Goal: Information Seeking & Learning: Learn about a topic

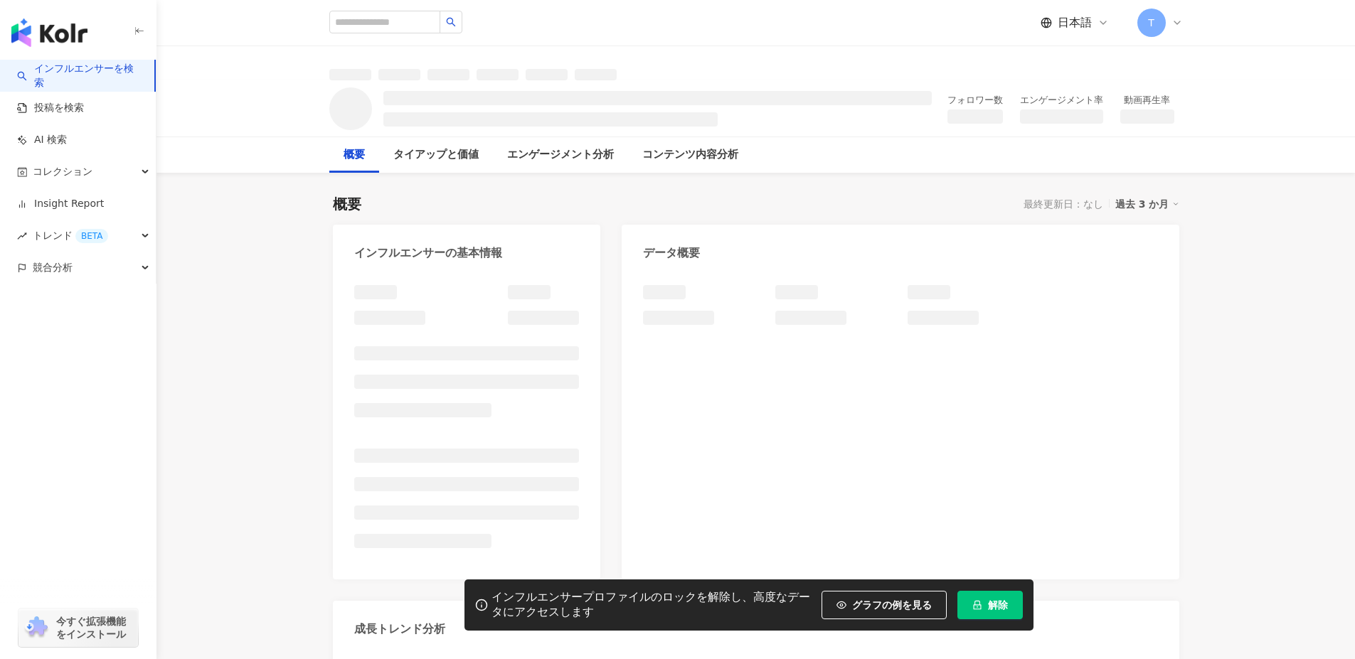
click at [988, 600] on span "解除" at bounding box center [998, 605] width 20 height 11
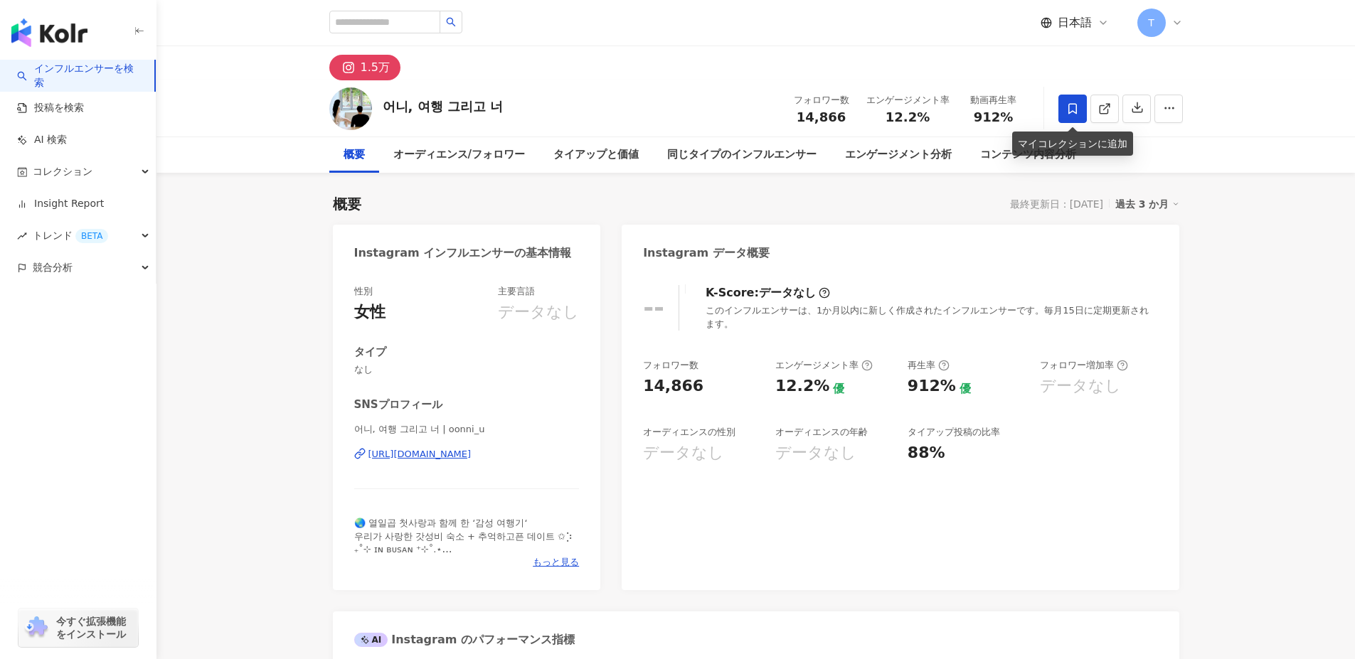
click at [1081, 102] on span at bounding box center [1073, 109] width 28 height 28
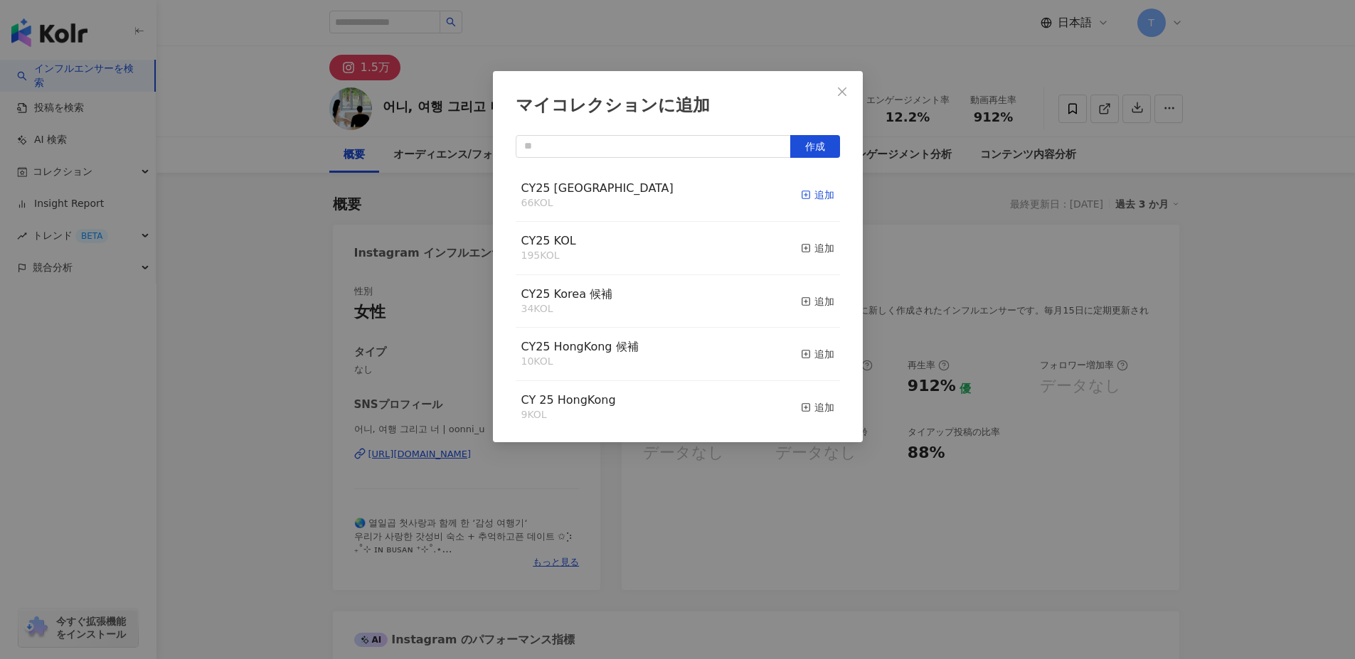
click at [810, 192] on div "追加" at bounding box center [817, 195] width 33 height 16
click at [811, 250] on div "追加" at bounding box center [817, 248] width 33 height 16
click at [840, 94] on icon "close" at bounding box center [842, 91] width 9 height 9
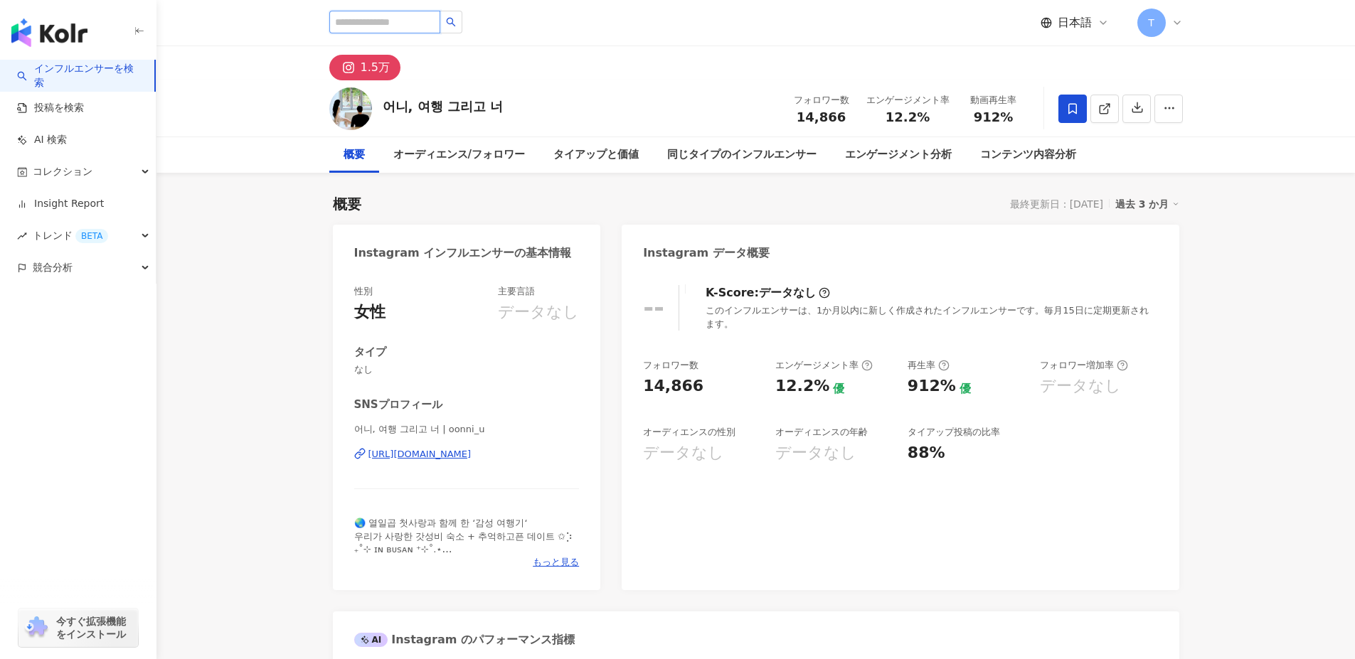
click at [426, 22] on input "search" at bounding box center [384, 22] width 111 height 23
paste input "**********"
type input "**********"
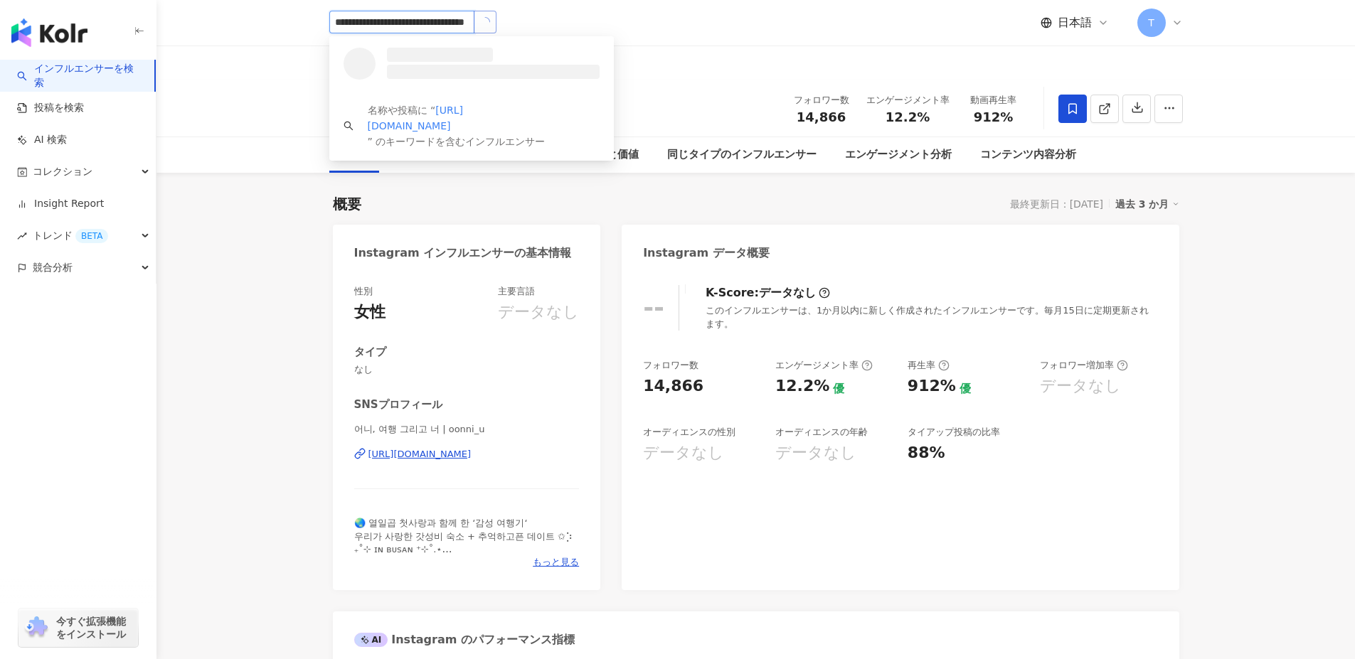
click at [489, 21] on icon "loading" at bounding box center [485, 22] width 14 height 14
click at [427, 57] on span "이상호" at bounding box center [429, 55] width 92 height 14
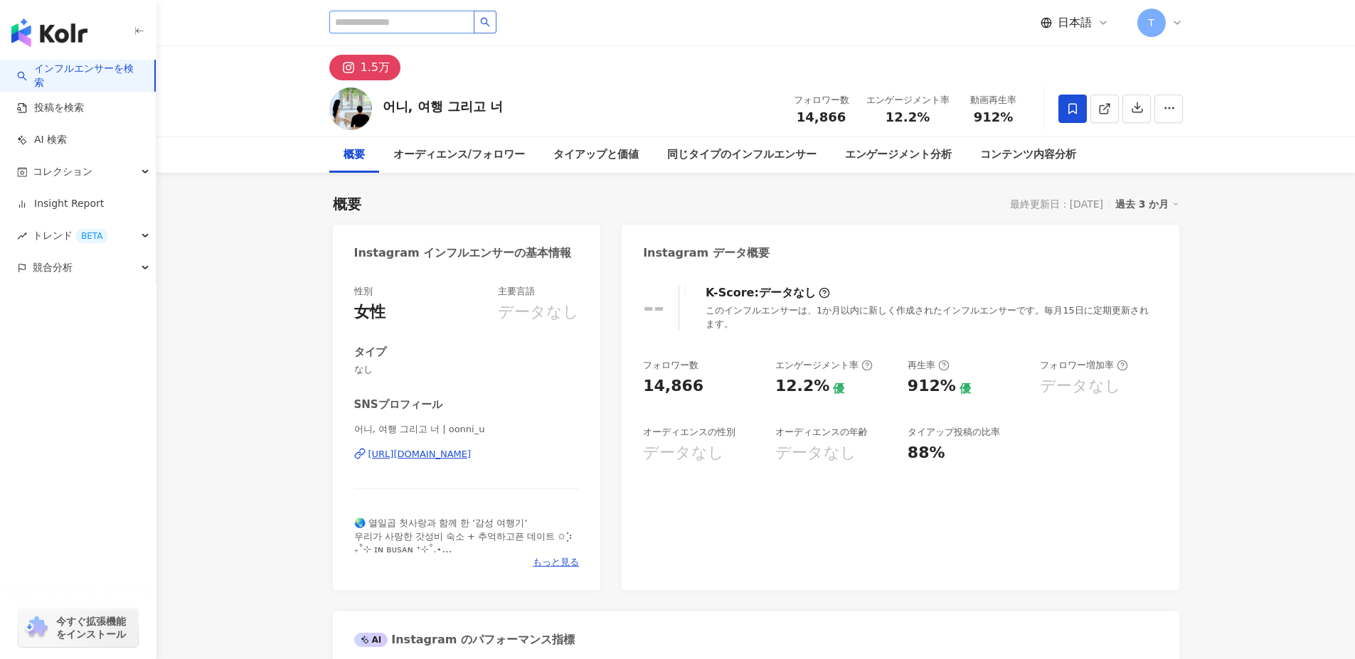
click at [395, 22] on input "search" at bounding box center [401, 22] width 145 height 23
click at [411, 26] on input "search" at bounding box center [401, 22] width 145 height 23
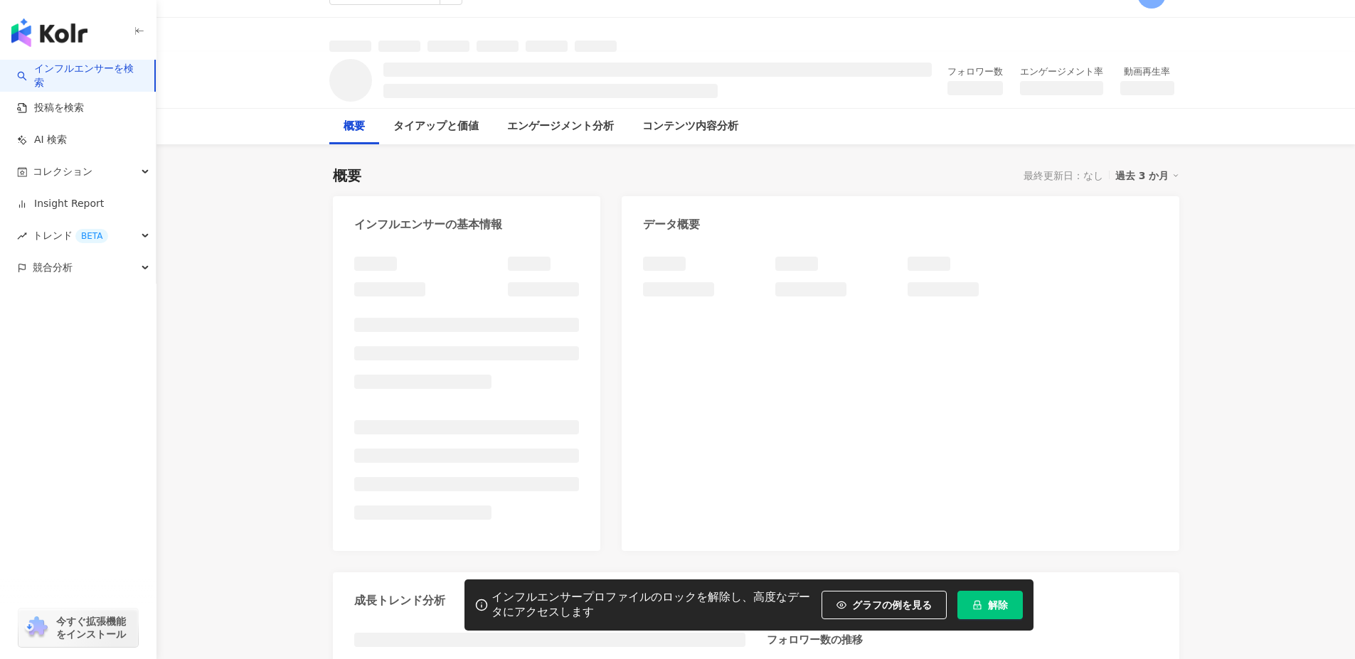
click at [965, 602] on button "解除" at bounding box center [990, 605] width 65 height 28
click at [988, 600] on span "解除" at bounding box center [998, 605] width 20 height 11
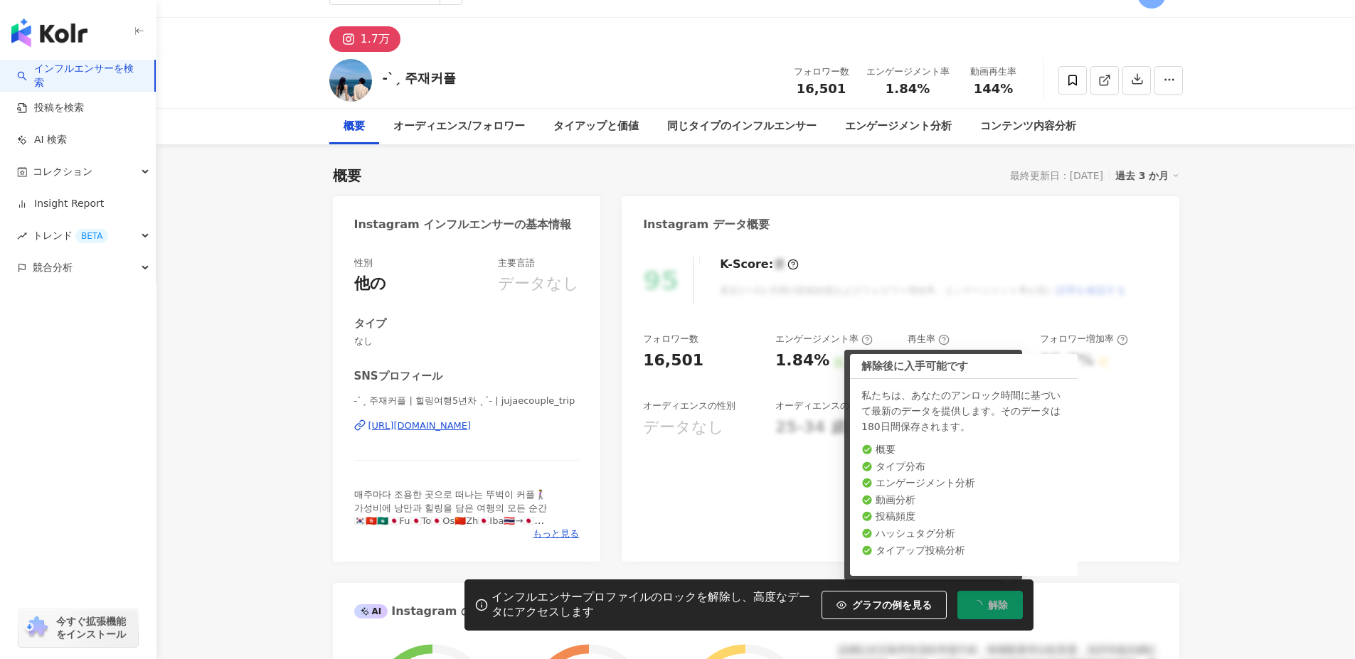
click at [706, 499] on div "95 K-Score : 優 直近1〜3か月間の投稿頻度およびフォロワー増加率、エンゲージメント率が高い 説明を確認する フォロワー数 16,501 エンゲー…" at bounding box center [900, 402] width 557 height 319
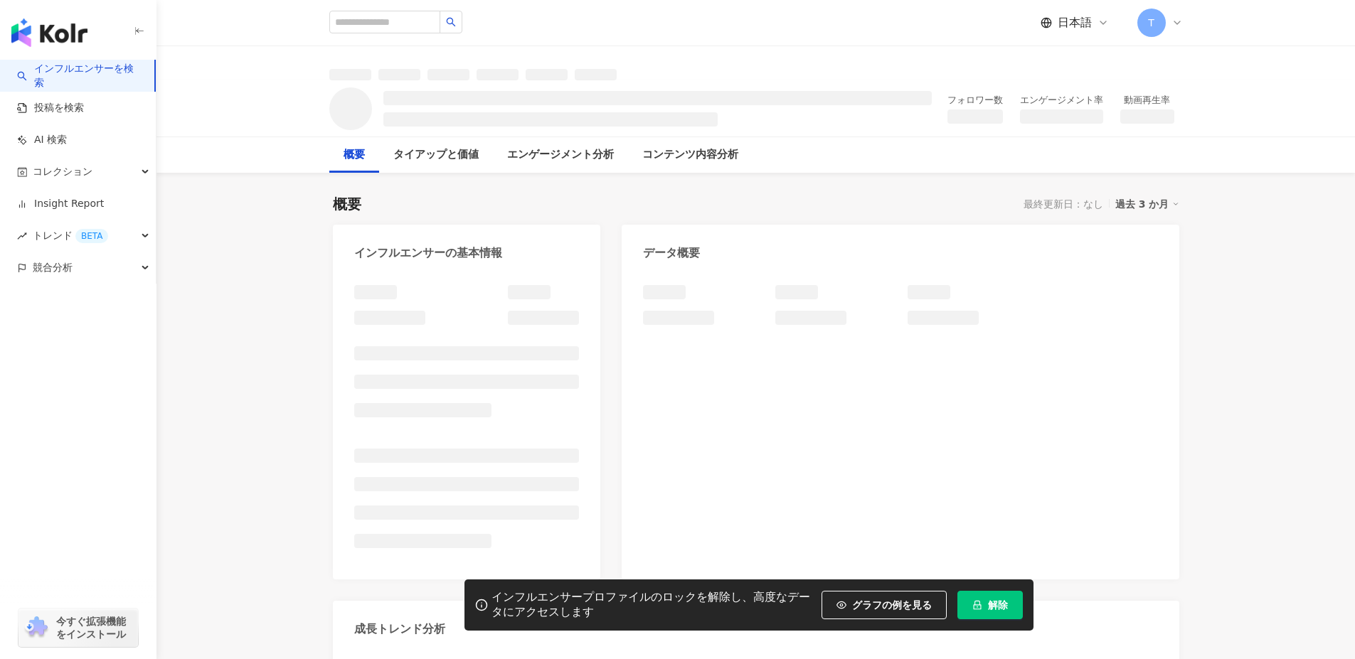
click at [980, 604] on icon "lock" at bounding box center [977, 605] width 8 height 9
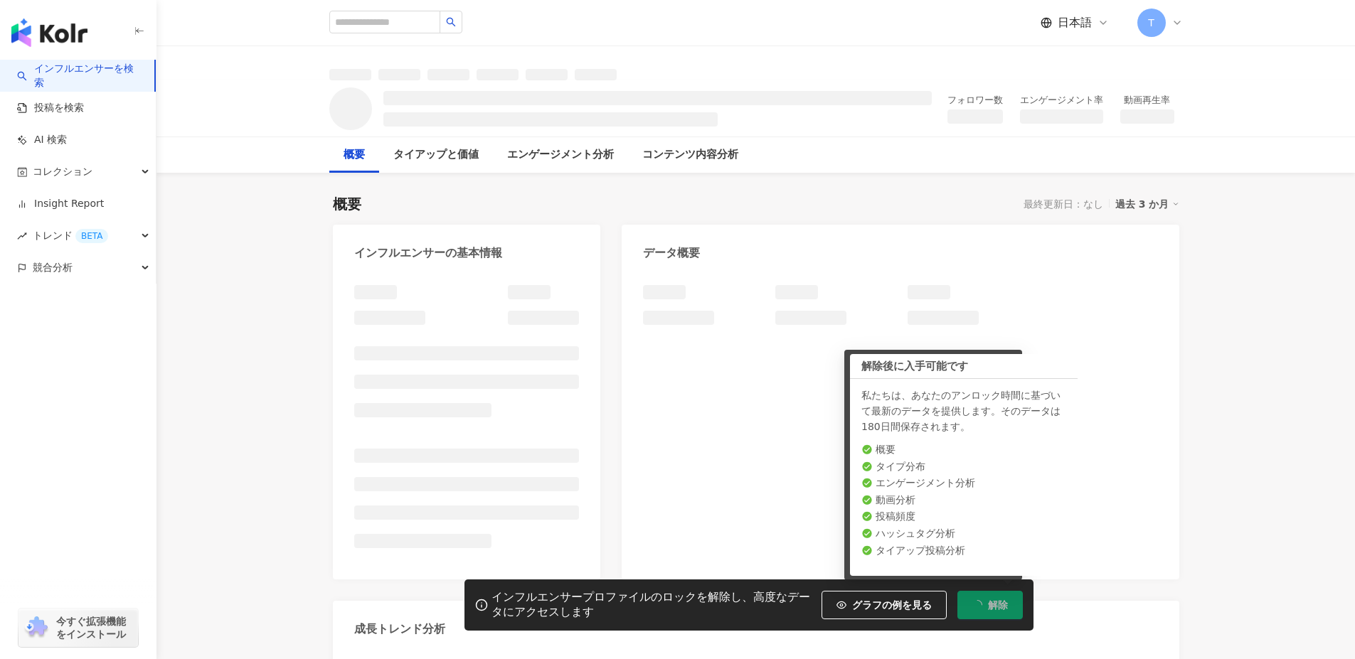
click at [980, 604] on icon "loading" at bounding box center [977, 605] width 10 height 10
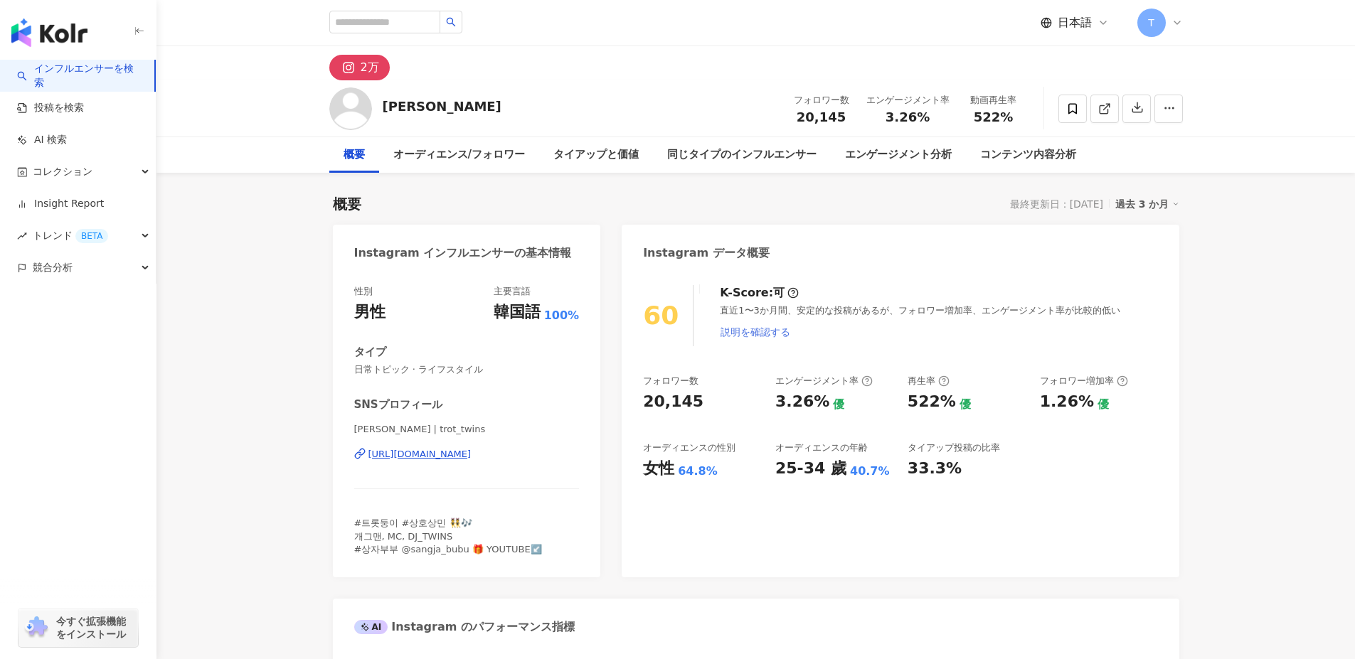
click at [728, 340] on button "説明を確認する" at bounding box center [755, 332] width 71 height 28
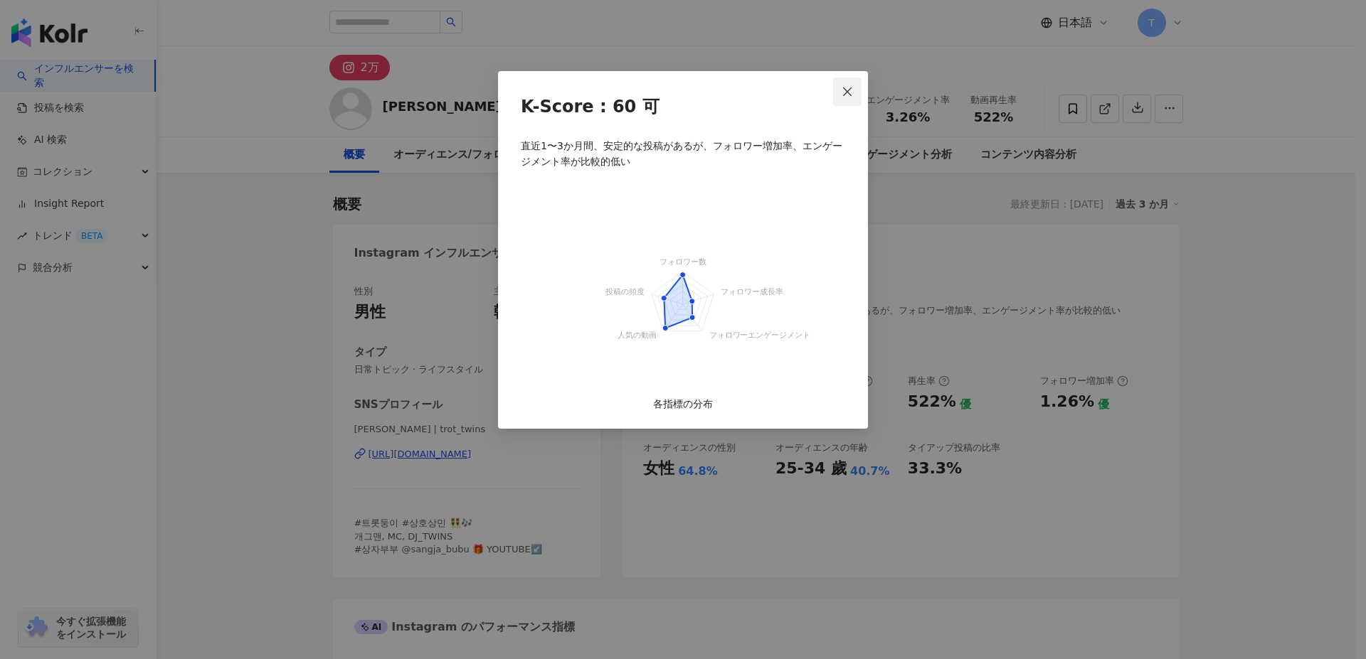
click at [842, 96] on icon "close" at bounding box center [847, 91] width 11 height 11
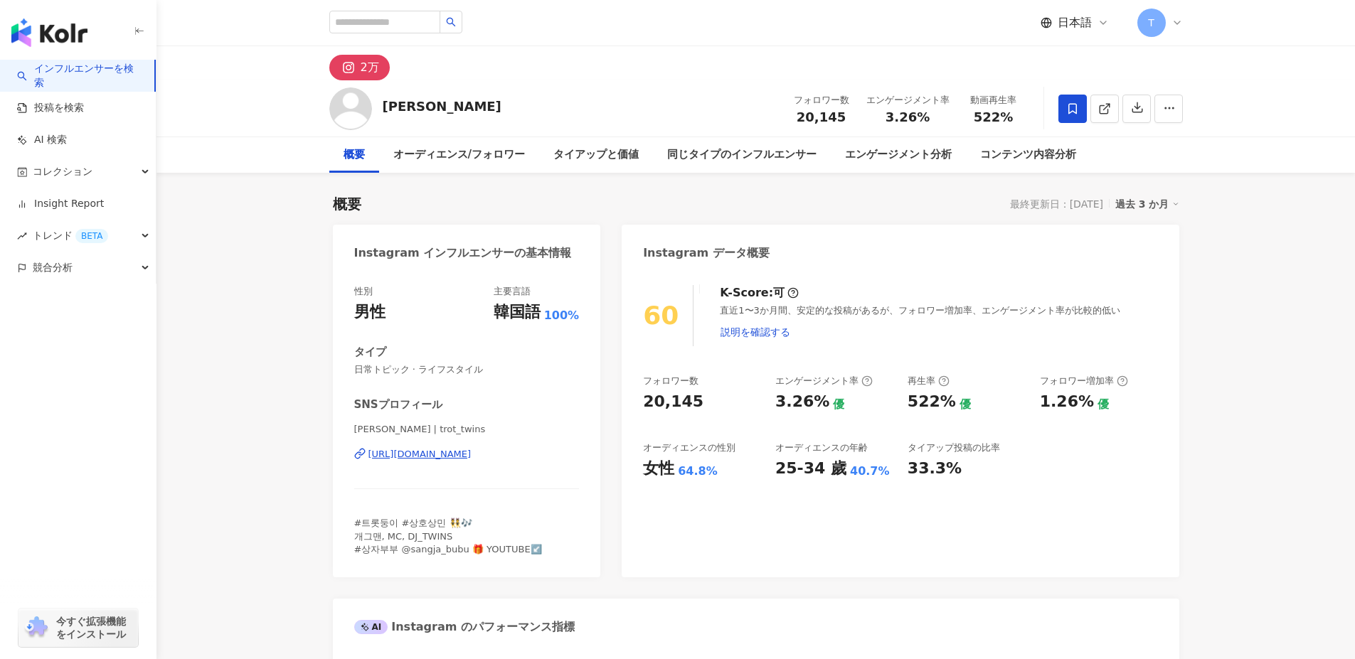
click at [1074, 111] on icon at bounding box center [1072, 108] width 13 height 13
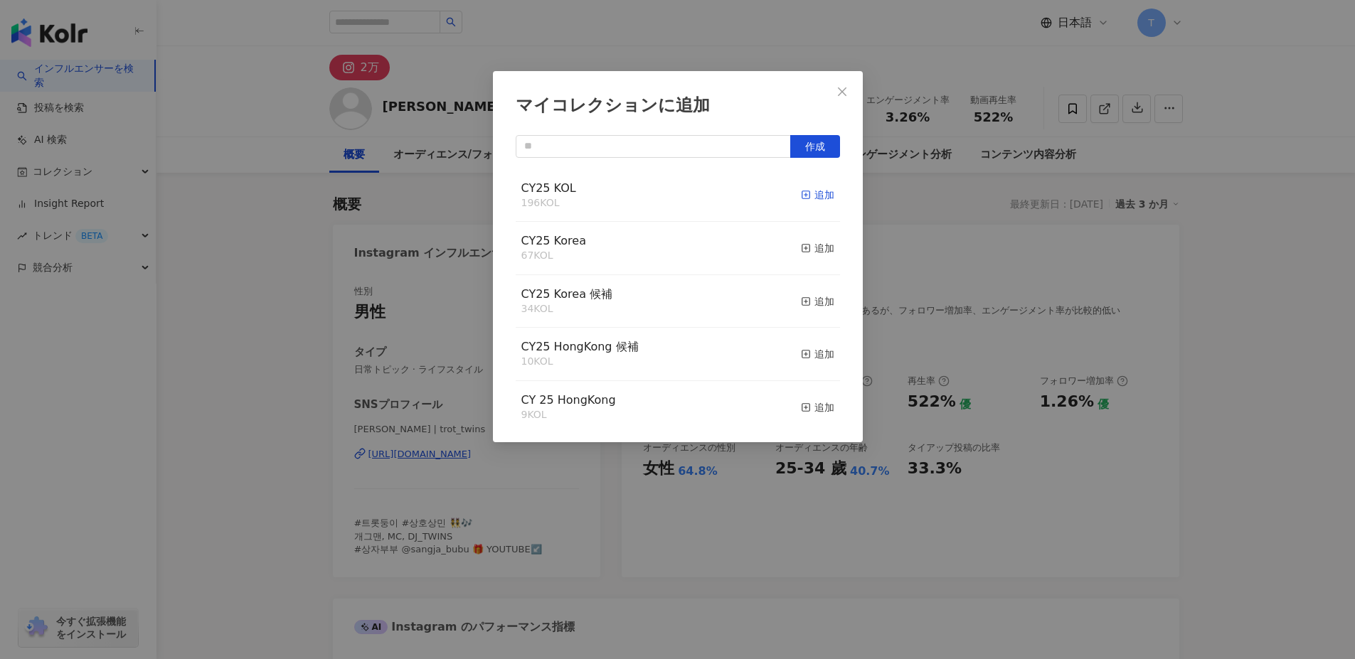
click at [804, 191] on div "追加" at bounding box center [817, 195] width 33 height 16
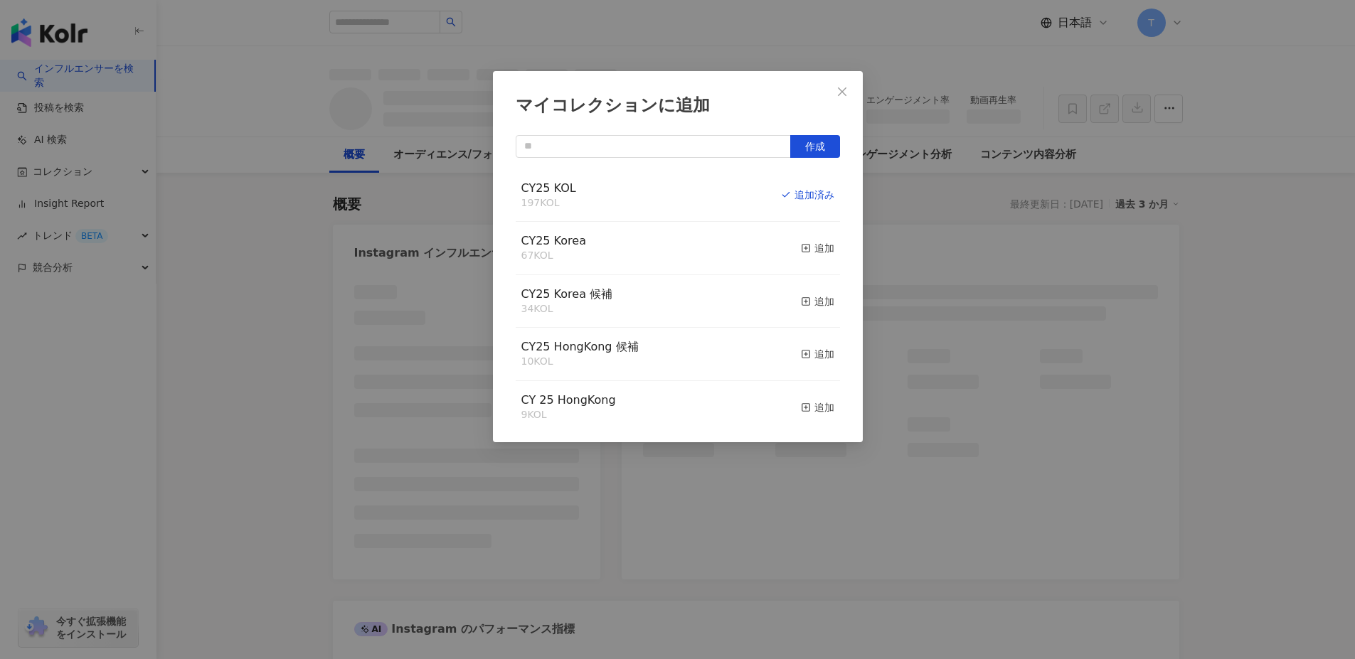
click at [806, 248] on div "追加" at bounding box center [817, 248] width 33 height 16
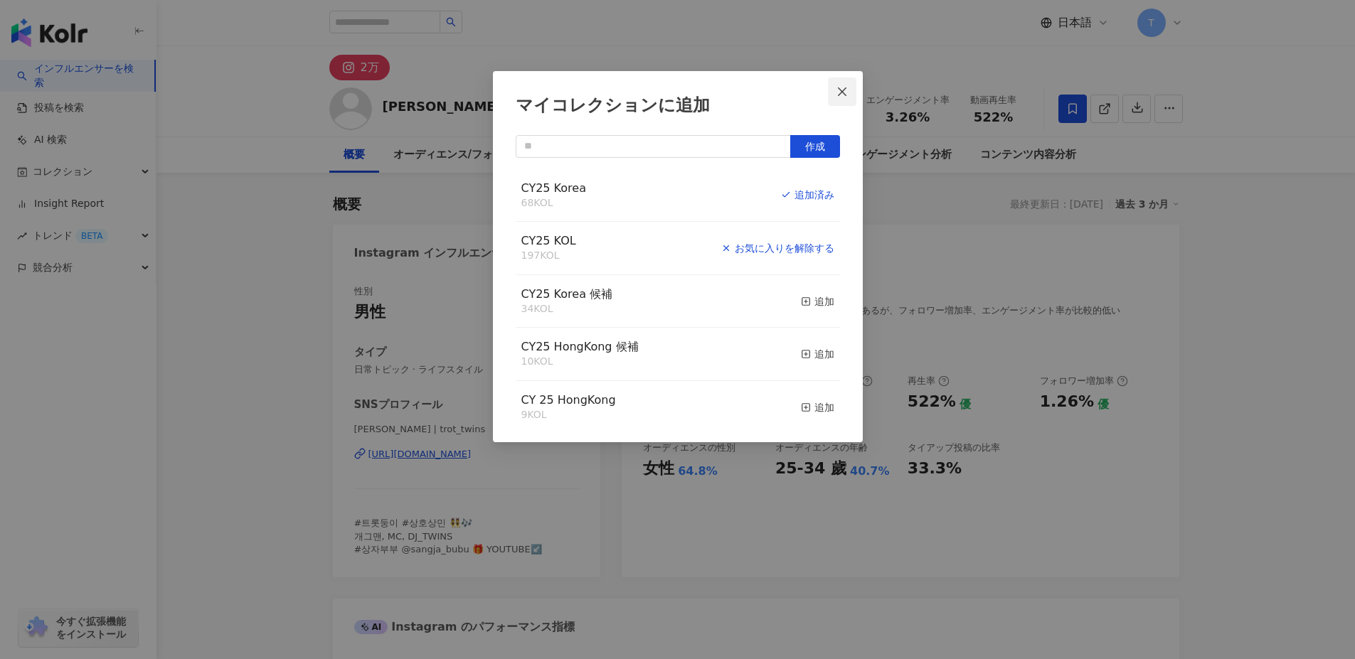
click at [842, 94] on icon "close" at bounding box center [842, 91] width 11 height 11
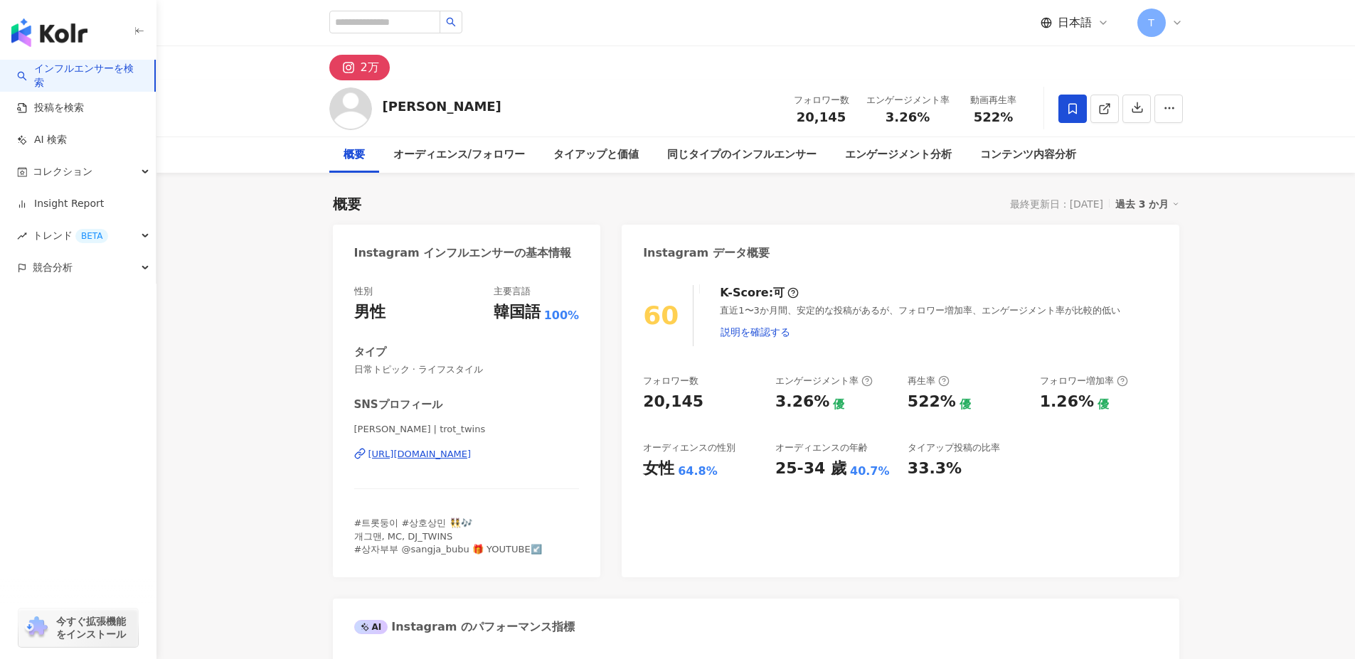
click at [1293, 238] on div "マイコレクションに追加 作成 CY25 Korea 68 KOL 追加済み CY25 KOL 197 KOL お気に入りを解除する CY25 Korea 候補…" at bounding box center [677, 329] width 1355 height 659
